Goal: Task Accomplishment & Management: Complete application form

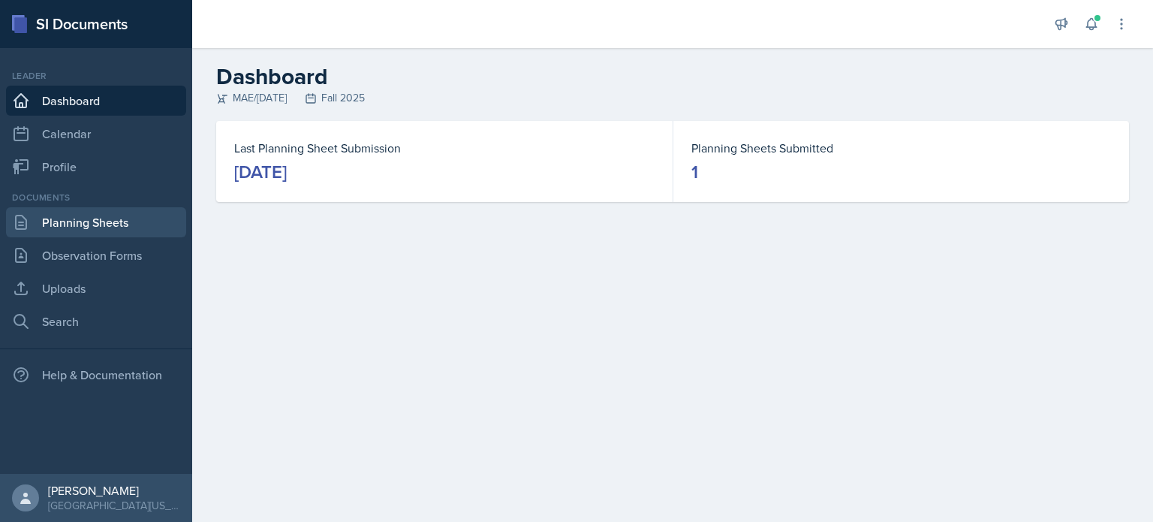
click at [126, 225] on link "Planning Sheets" at bounding box center [96, 222] width 180 height 30
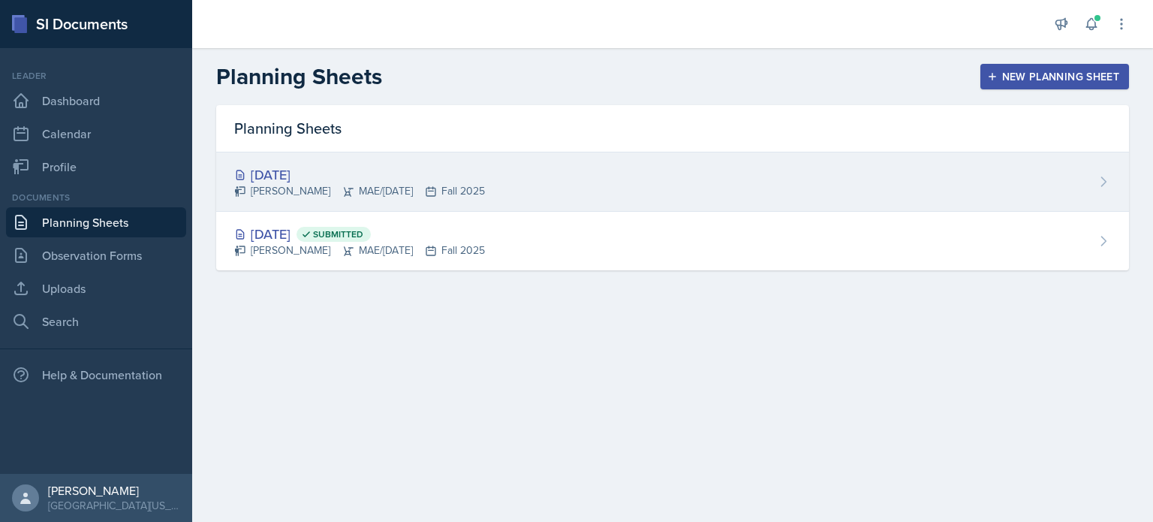
click at [527, 179] on div "[DATE] [PERSON_NAME] MAE/[DATE] Fall 2025" at bounding box center [672, 181] width 912 height 59
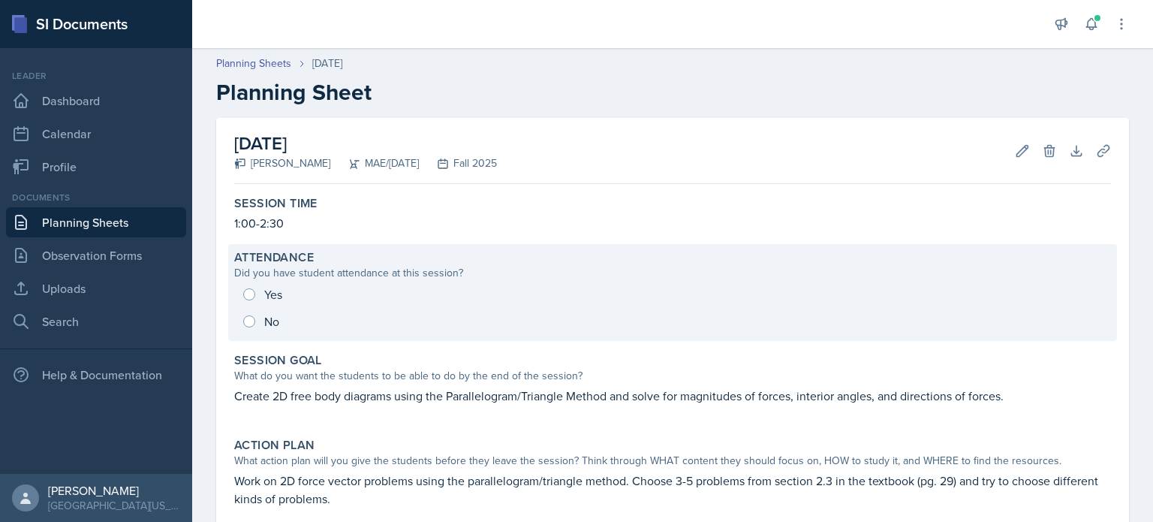
click at [250, 320] on div "Yes No" at bounding box center [672, 308] width 876 height 54
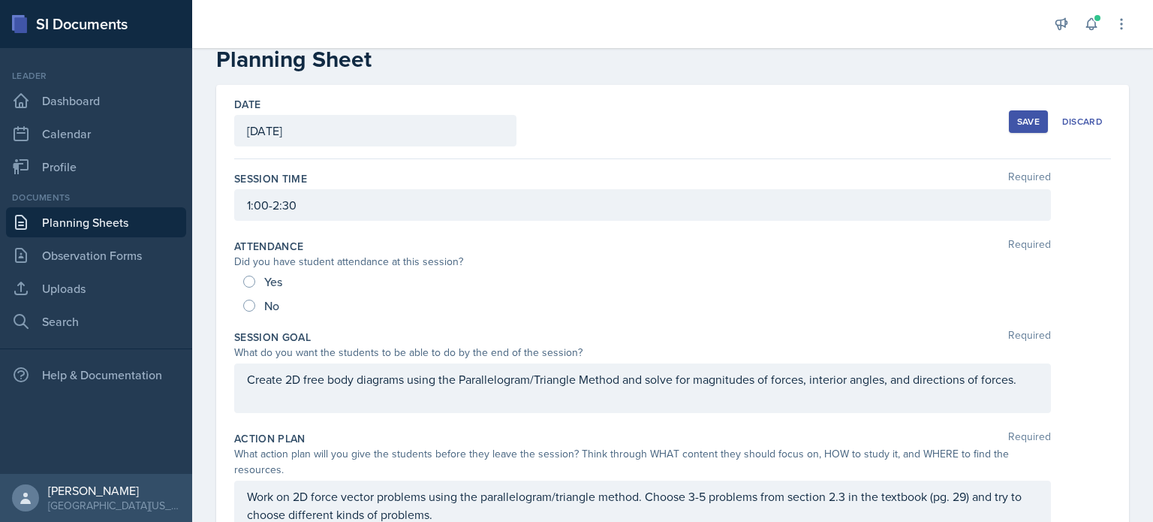
scroll to position [75, 0]
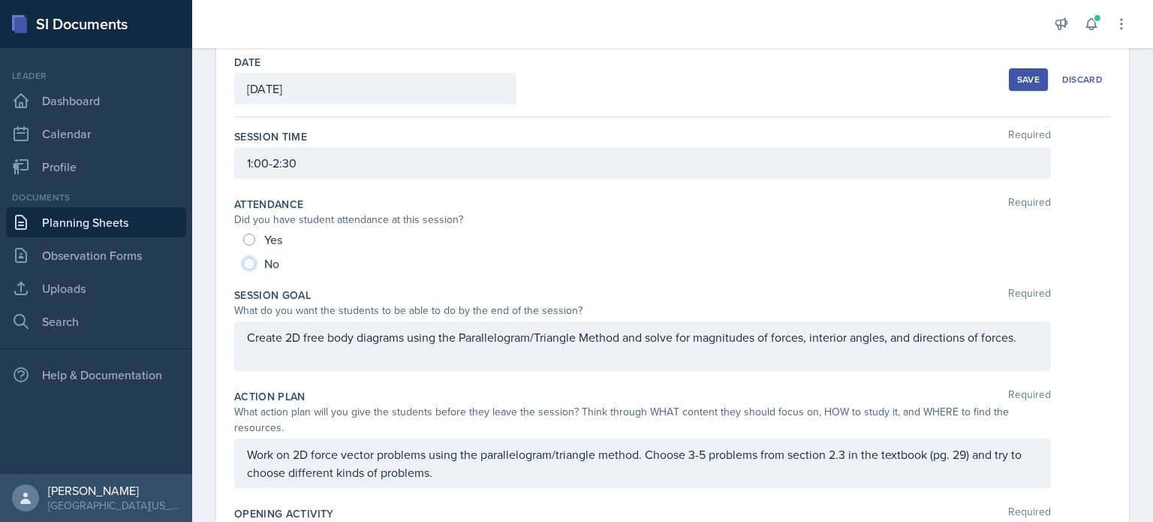
click at [251, 260] on input "No" at bounding box center [249, 263] width 12 height 12
radio input "true"
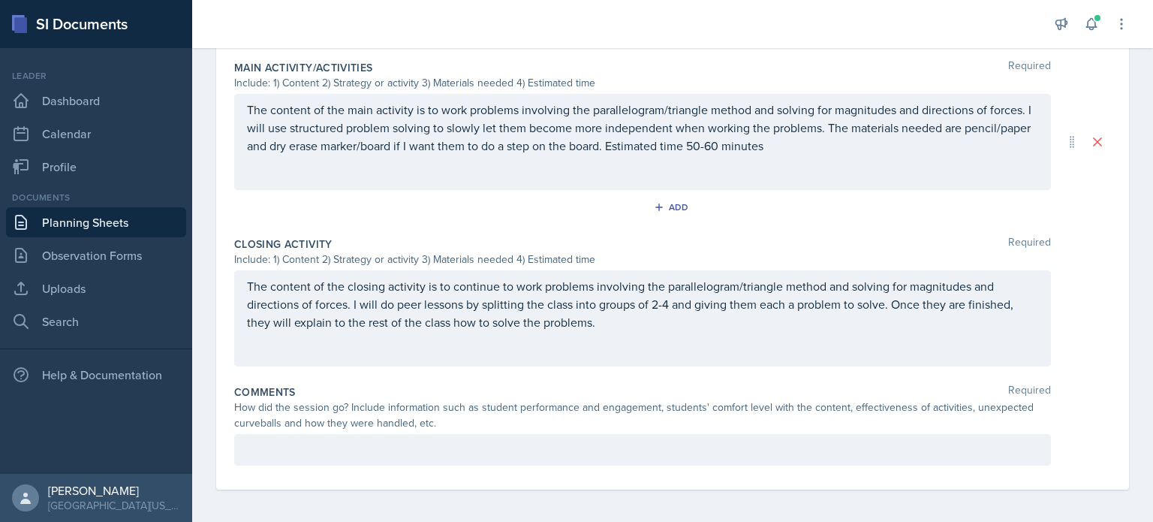
scroll to position [670, 0]
click at [476, 435] on div at bounding box center [642, 448] width 816 height 32
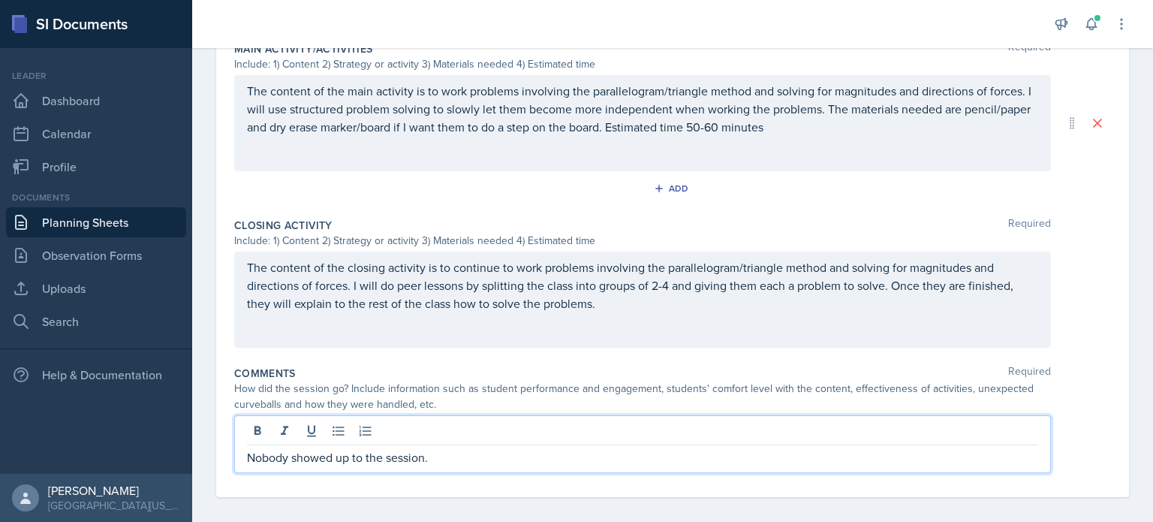
scroll to position [696, 0]
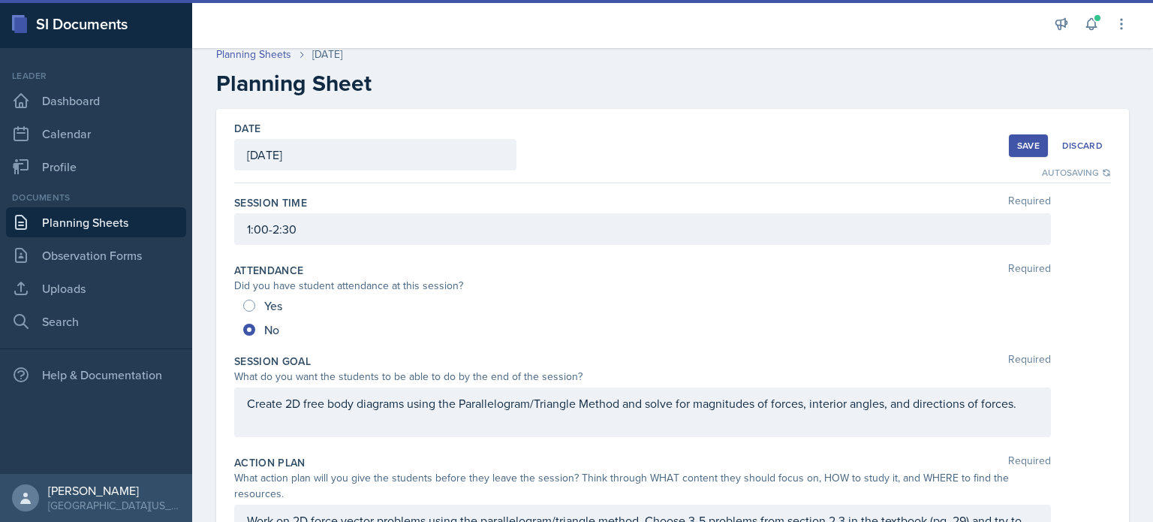
scroll to position [0, 0]
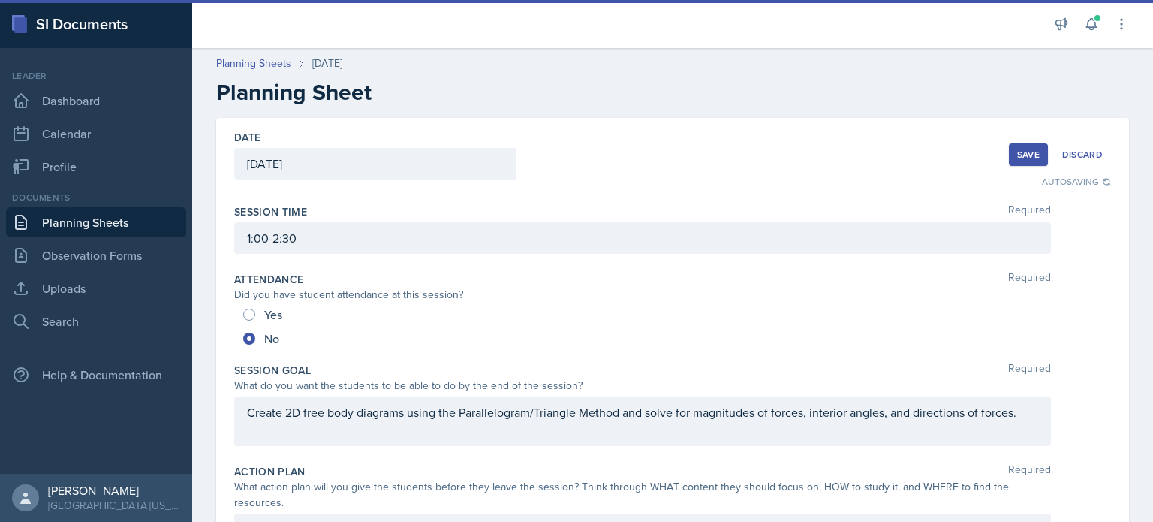
click at [1017, 154] on div "Save" at bounding box center [1028, 155] width 23 height 12
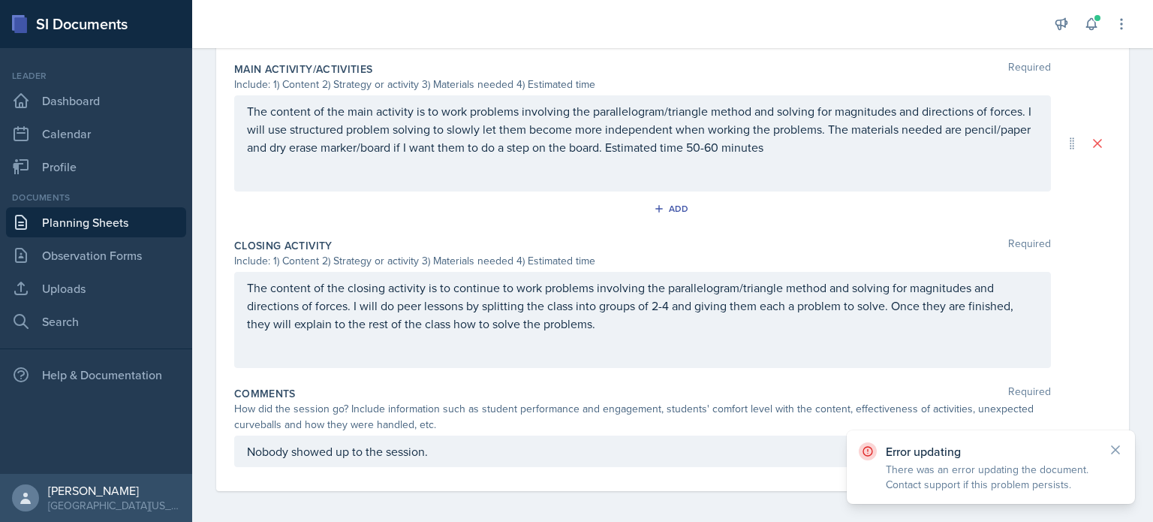
scroll to position [670, 0]
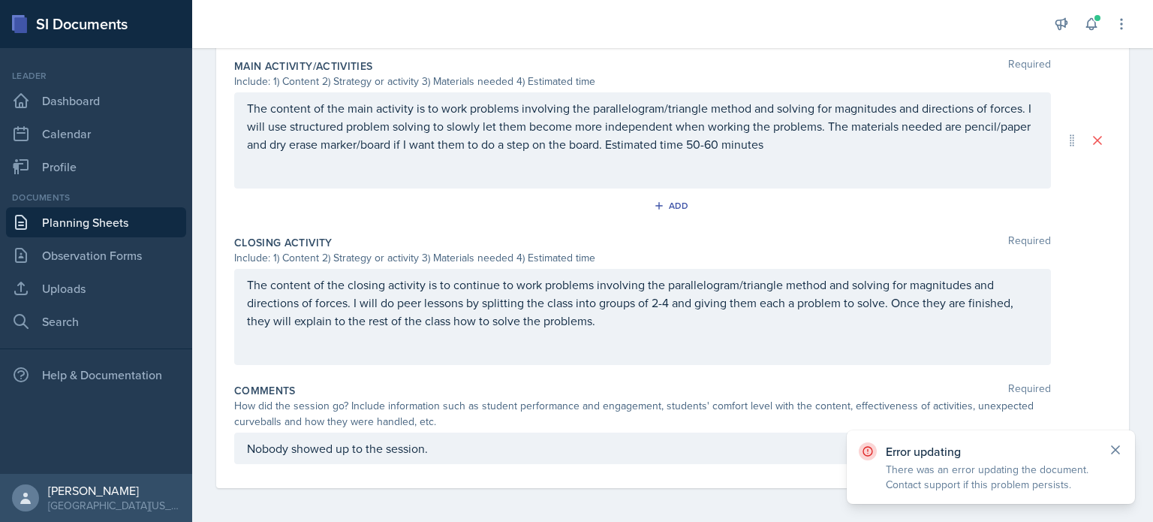
click at [1114, 444] on icon at bounding box center [1115, 449] width 15 height 15
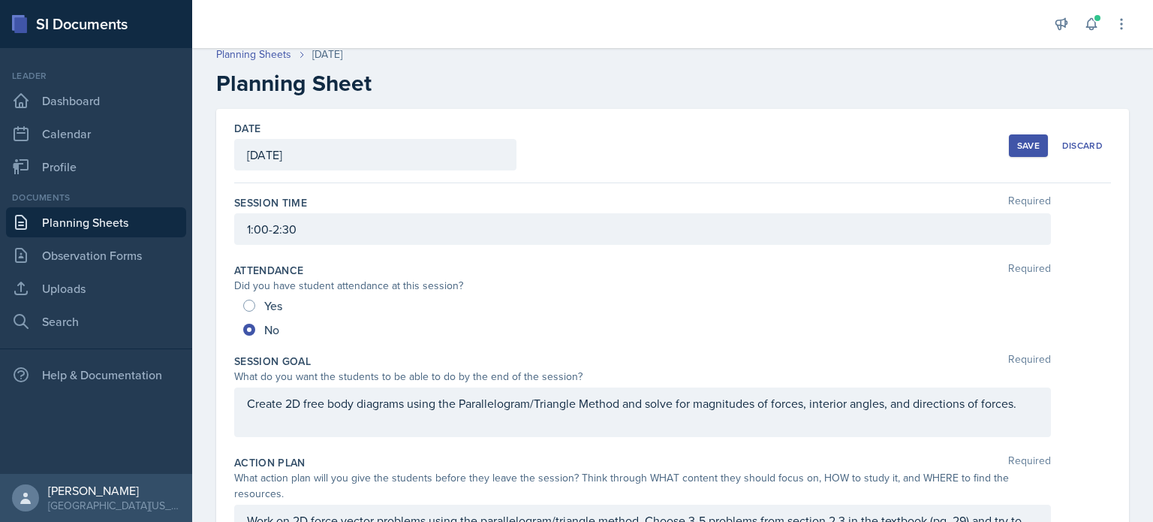
scroll to position [0, 0]
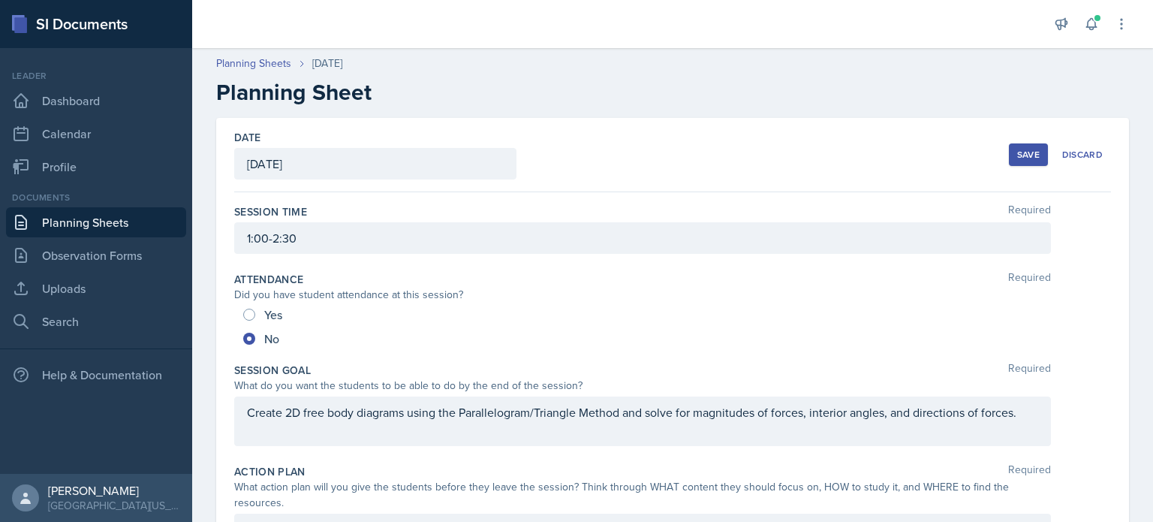
click at [1017, 157] on div "Save" at bounding box center [1028, 155] width 23 height 12
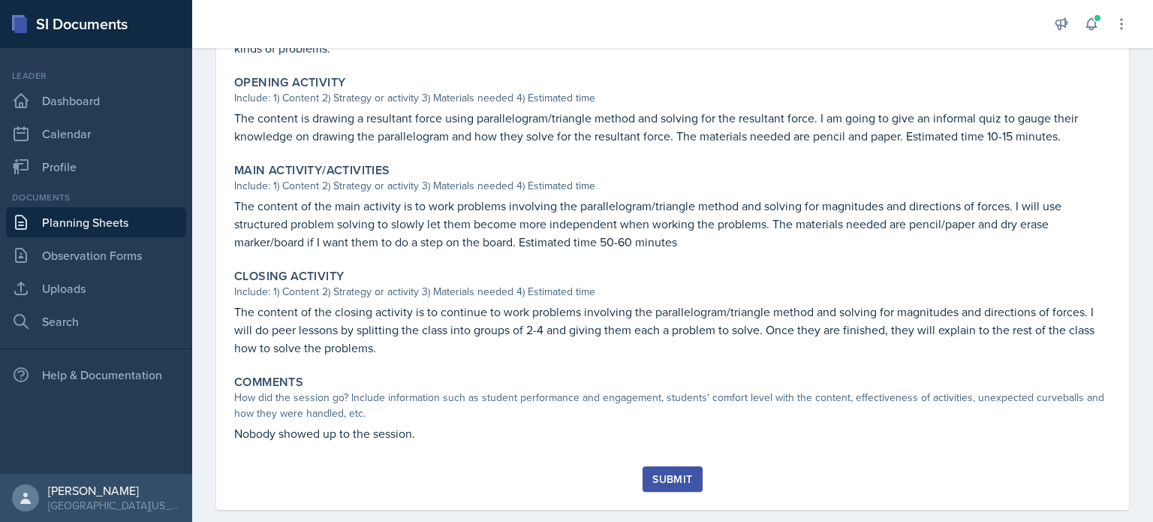
scroll to position [474, 0]
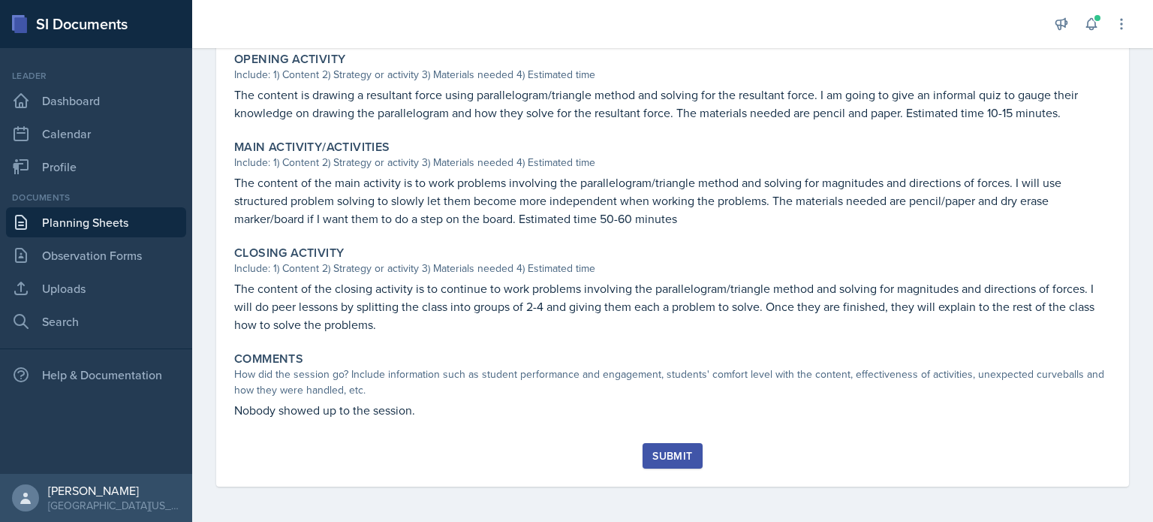
click at [663, 451] on div "Submit" at bounding box center [672, 455] width 40 height 12
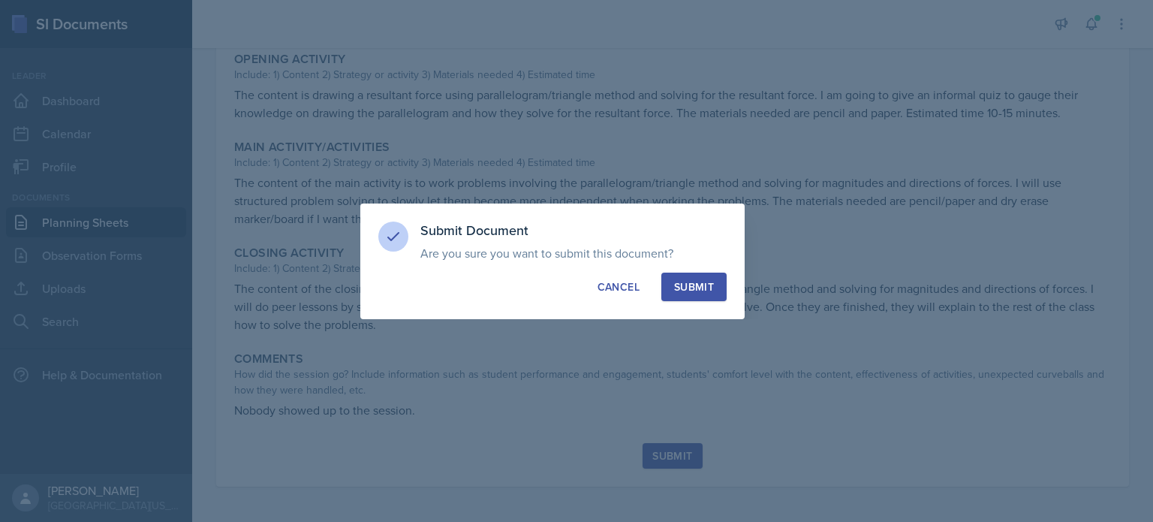
click at [705, 275] on button "Submit" at bounding box center [693, 286] width 65 height 29
radio input "true"
